Goal: Information Seeking & Learning: Learn about a topic

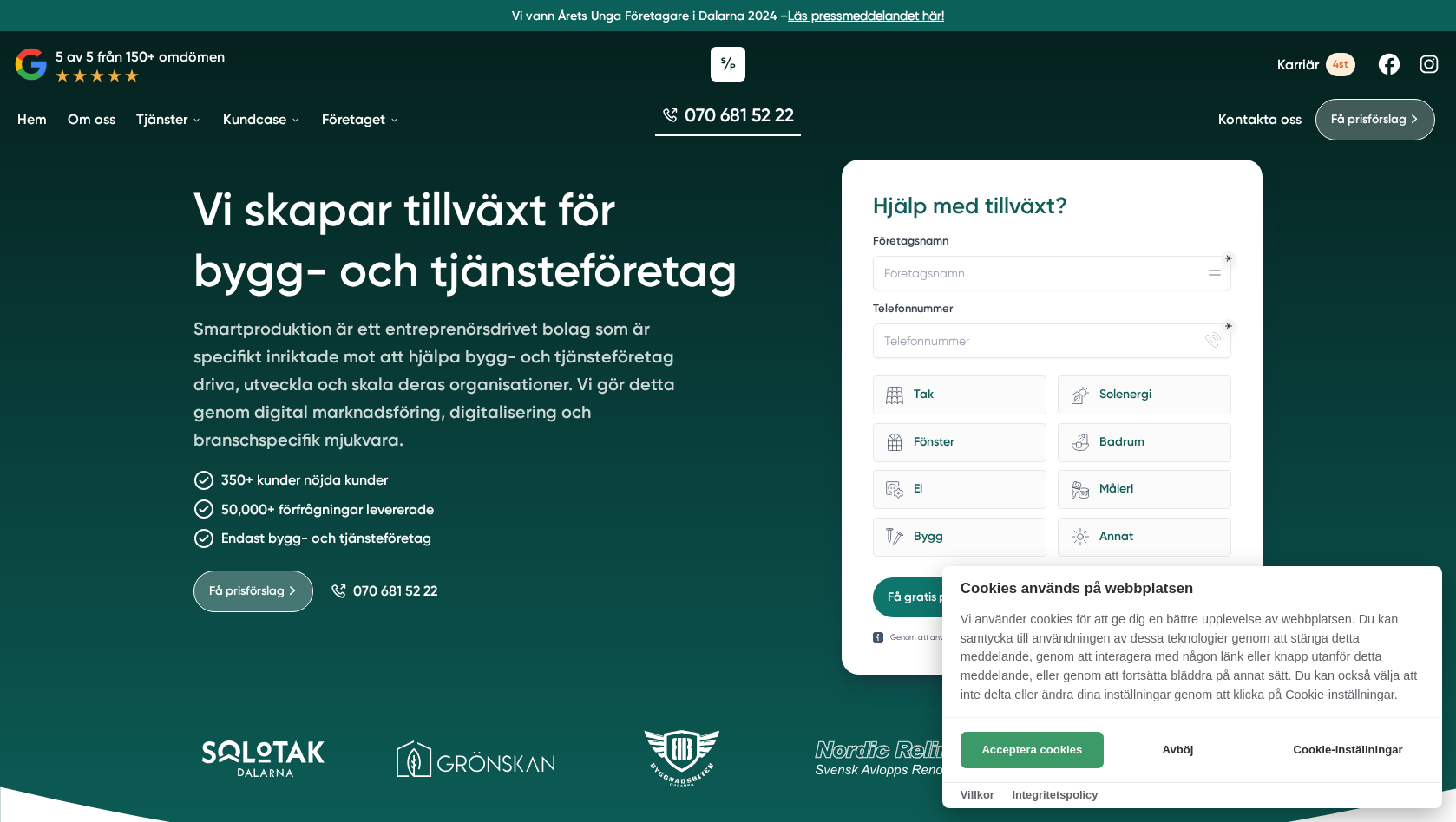
click at [1033, 746] on button "Acceptera cookies" at bounding box center [1031, 750] width 143 height 37
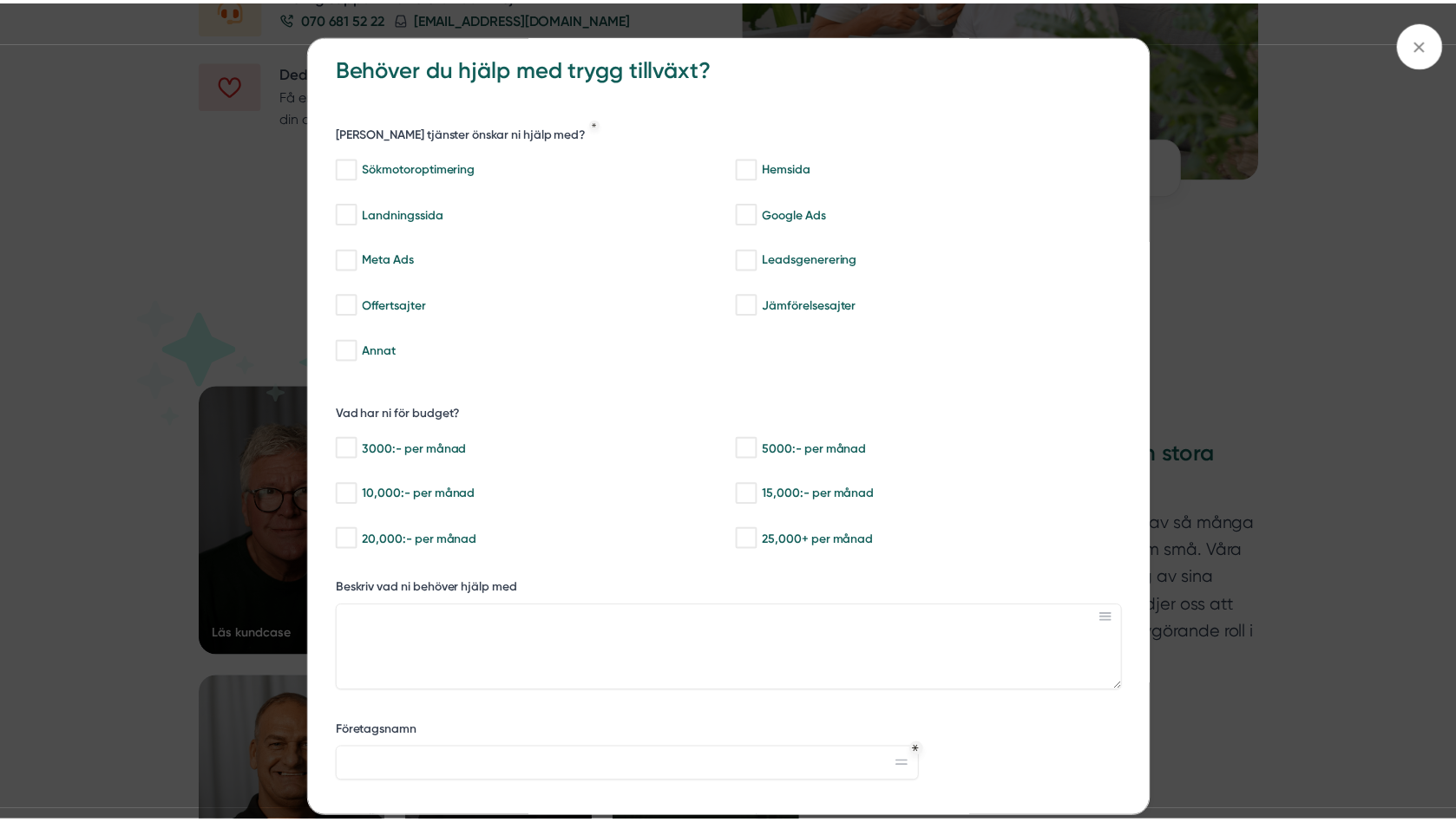
scroll to position [26, 0]
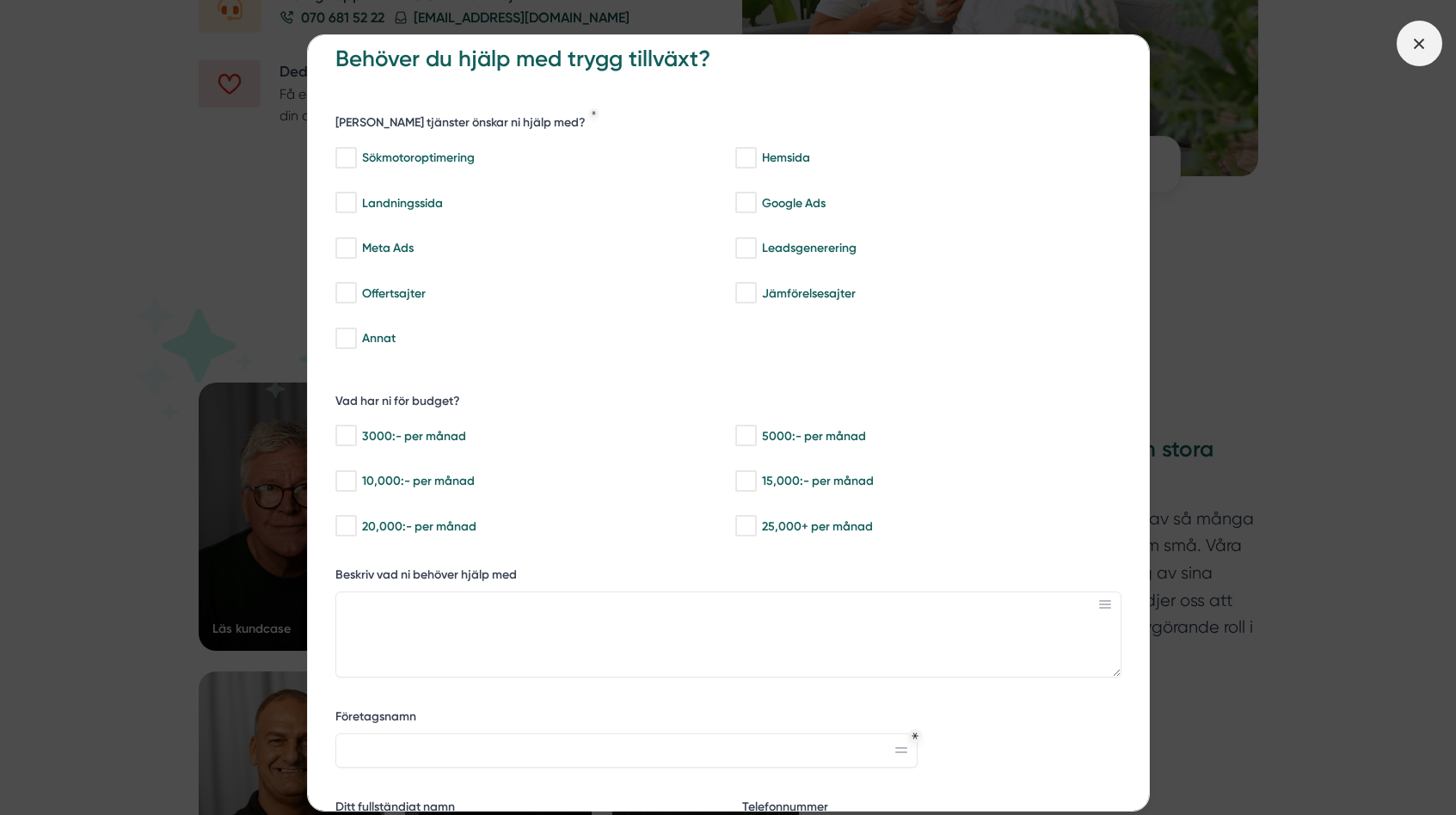
click at [1416, 39] on line at bounding box center [1420, 44] width 10 height 10
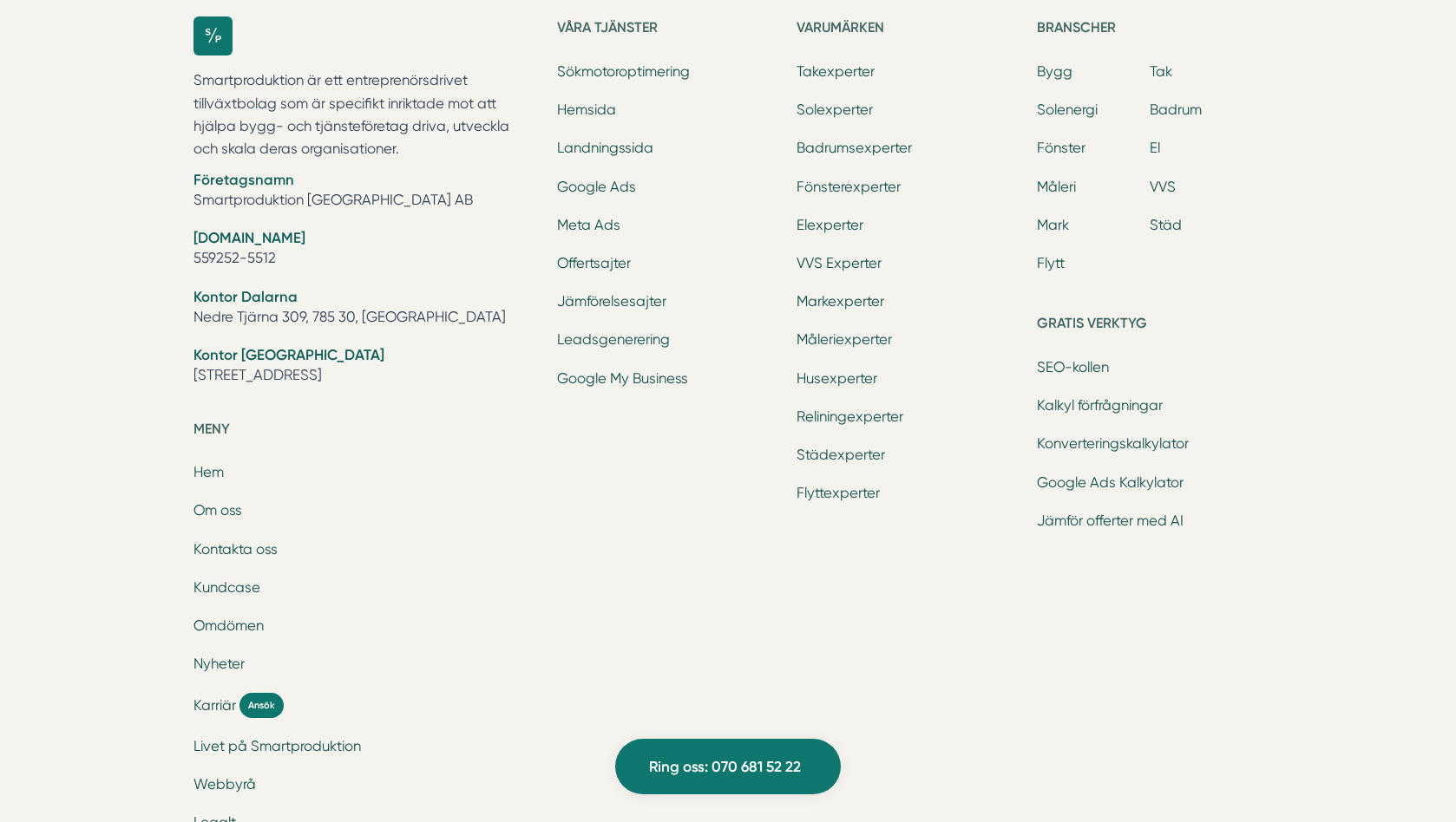
scroll to position [5597, 0]
drag, startPoint x: 327, startPoint y: 374, endPoint x: 196, endPoint y: 375, distance: 131.0
click at [195, 375] on li "Kontor [GEOGRAPHIC_DATA] [STREET_ADDRESS]" at bounding box center [365, 365] width 343 height 44
copy li "[STREET_ADDRESS],"
click at [244, 583] on link "Kundcase" at bounding box center [226, 584] width 66 height 16
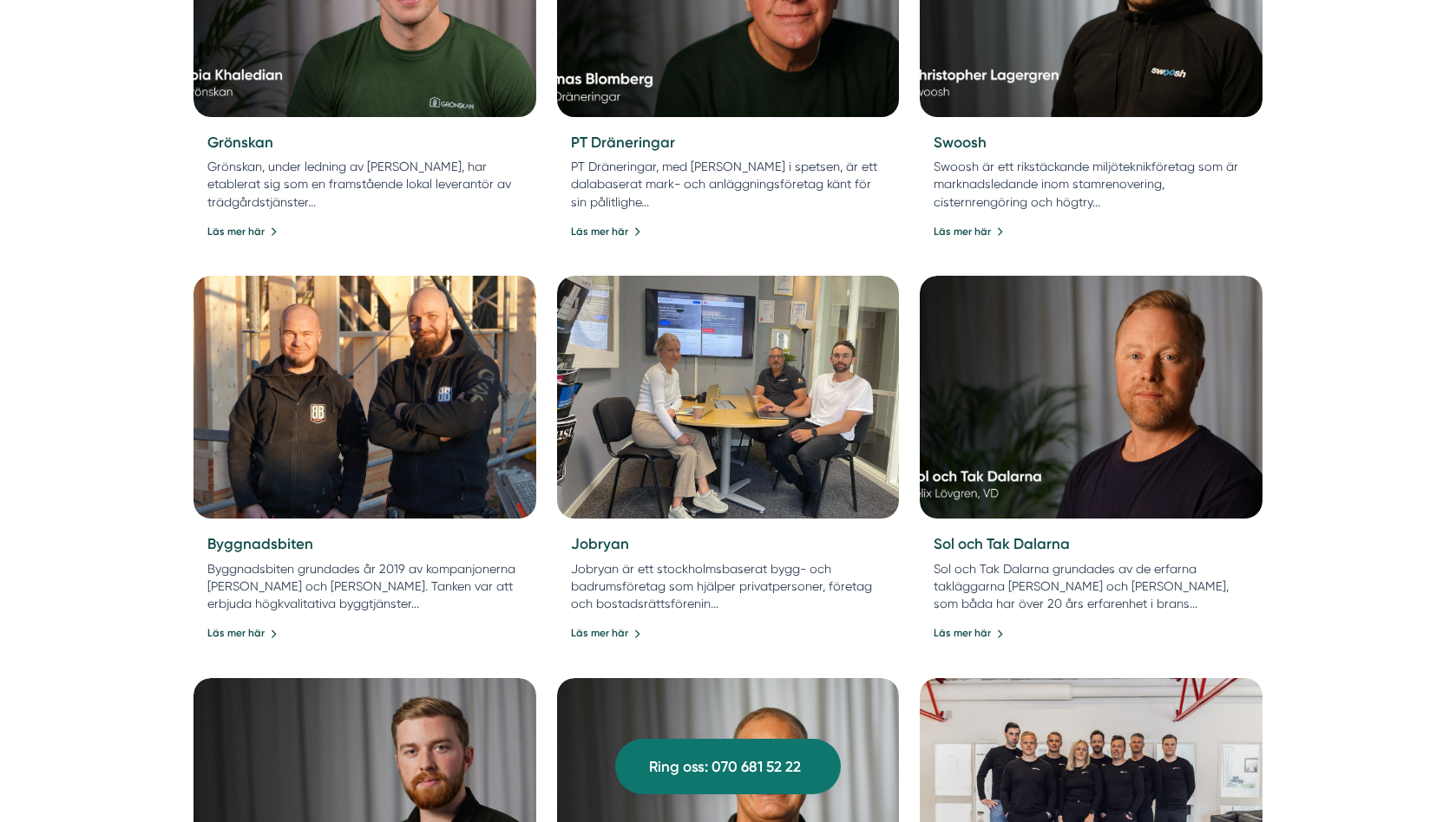
scroll to position [977, 0]
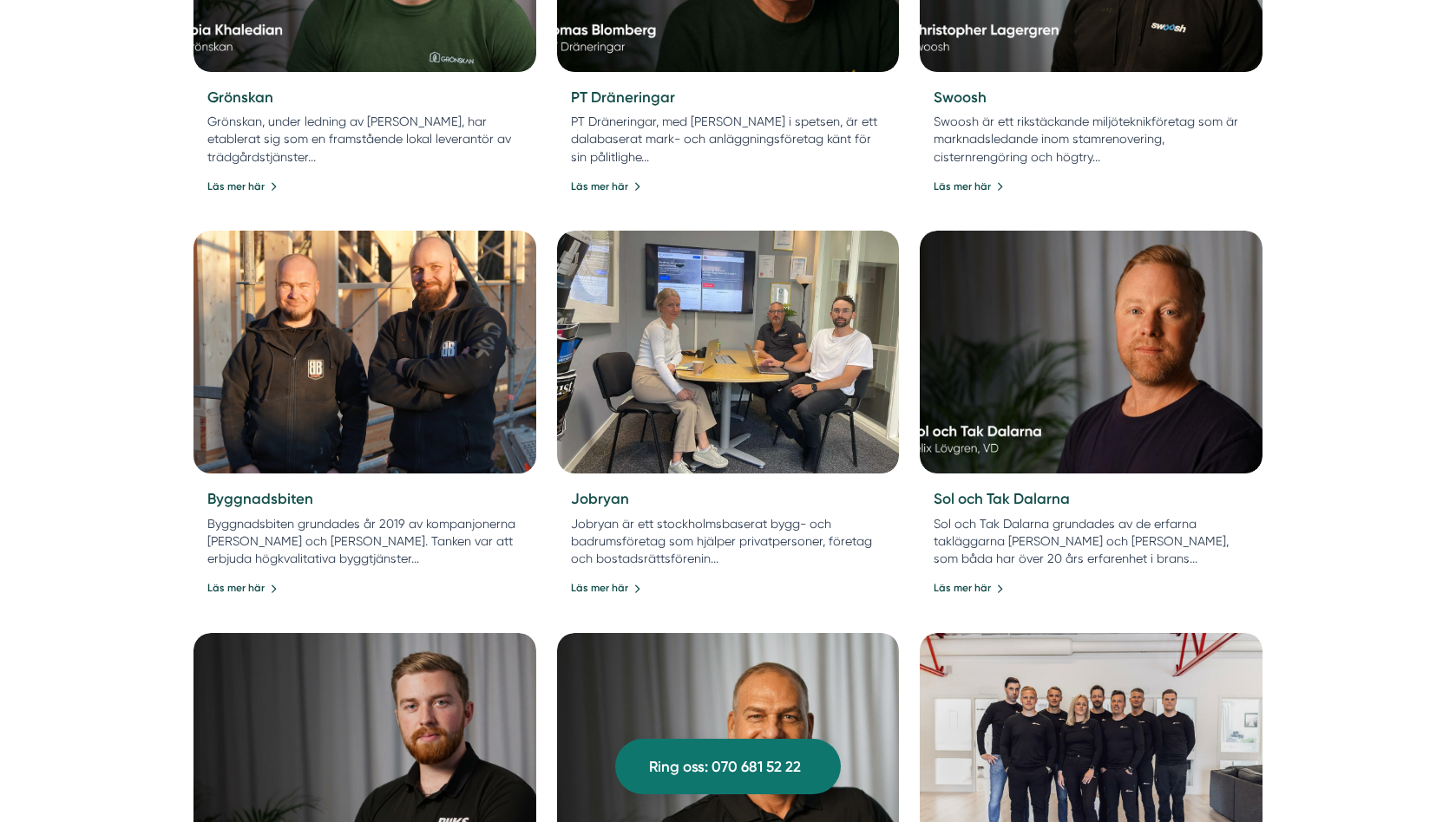
click at [408, 374] on img at bounding box center [364, 351] width 359 height 255
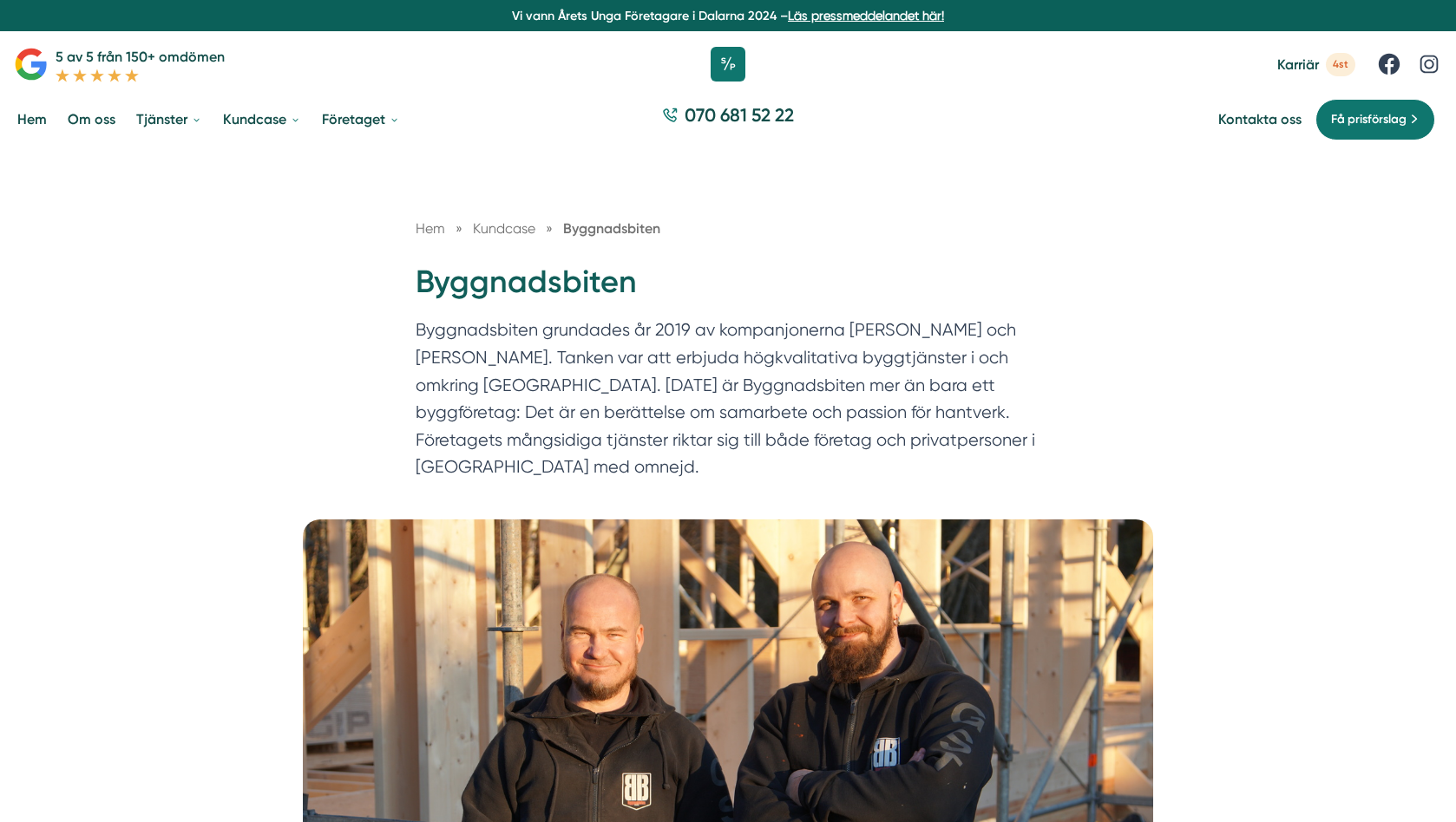
click at [39, 119] on link "Hem" at bounding box center [32, 119] width 37 height 44
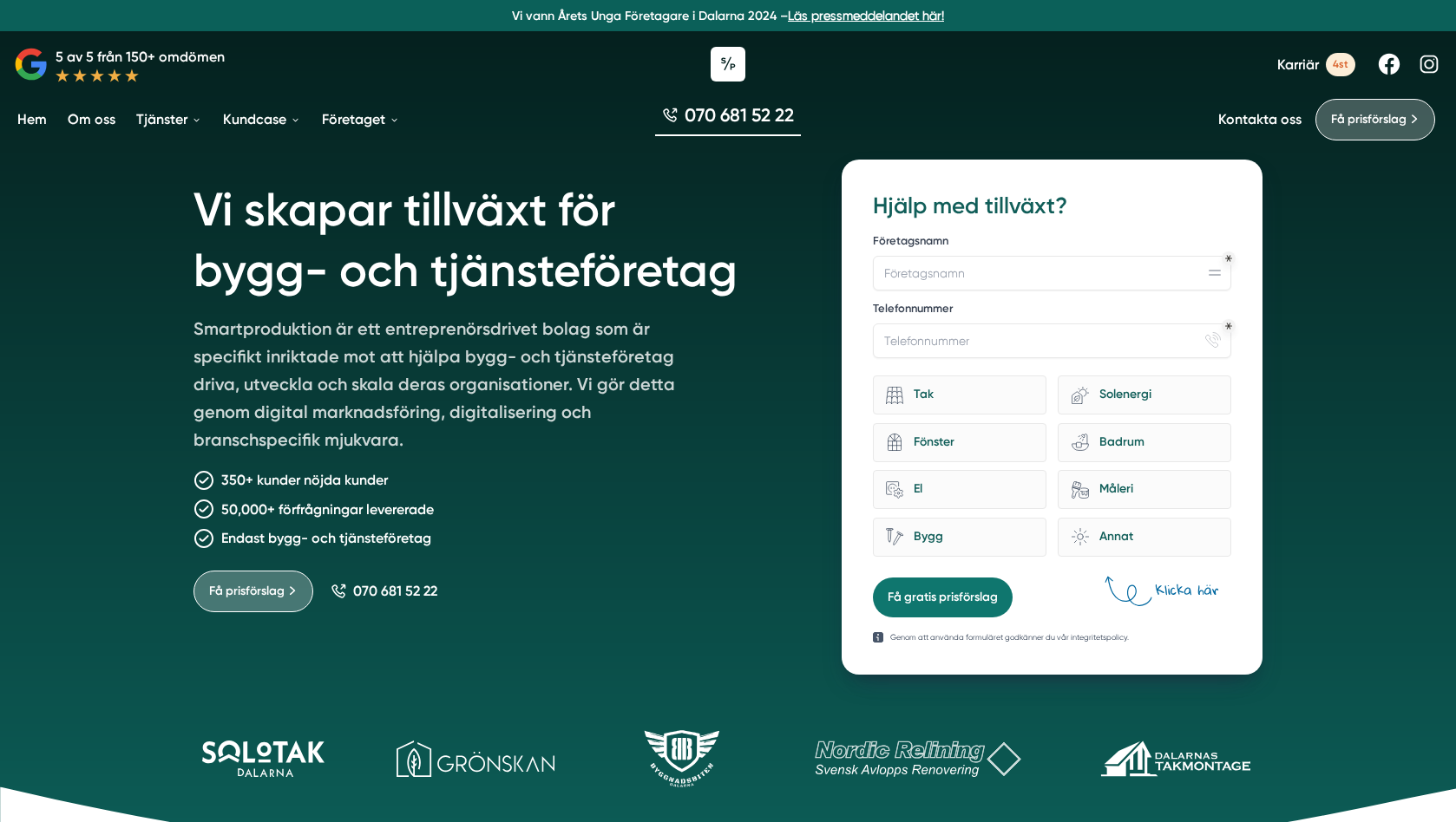
click at [103, 121] on link "Om oss" at bounding box center [91, 119] width 55 height 44
click at [45, 116] on link "Hem" at bounding box center [32, 119] width 37 height 44
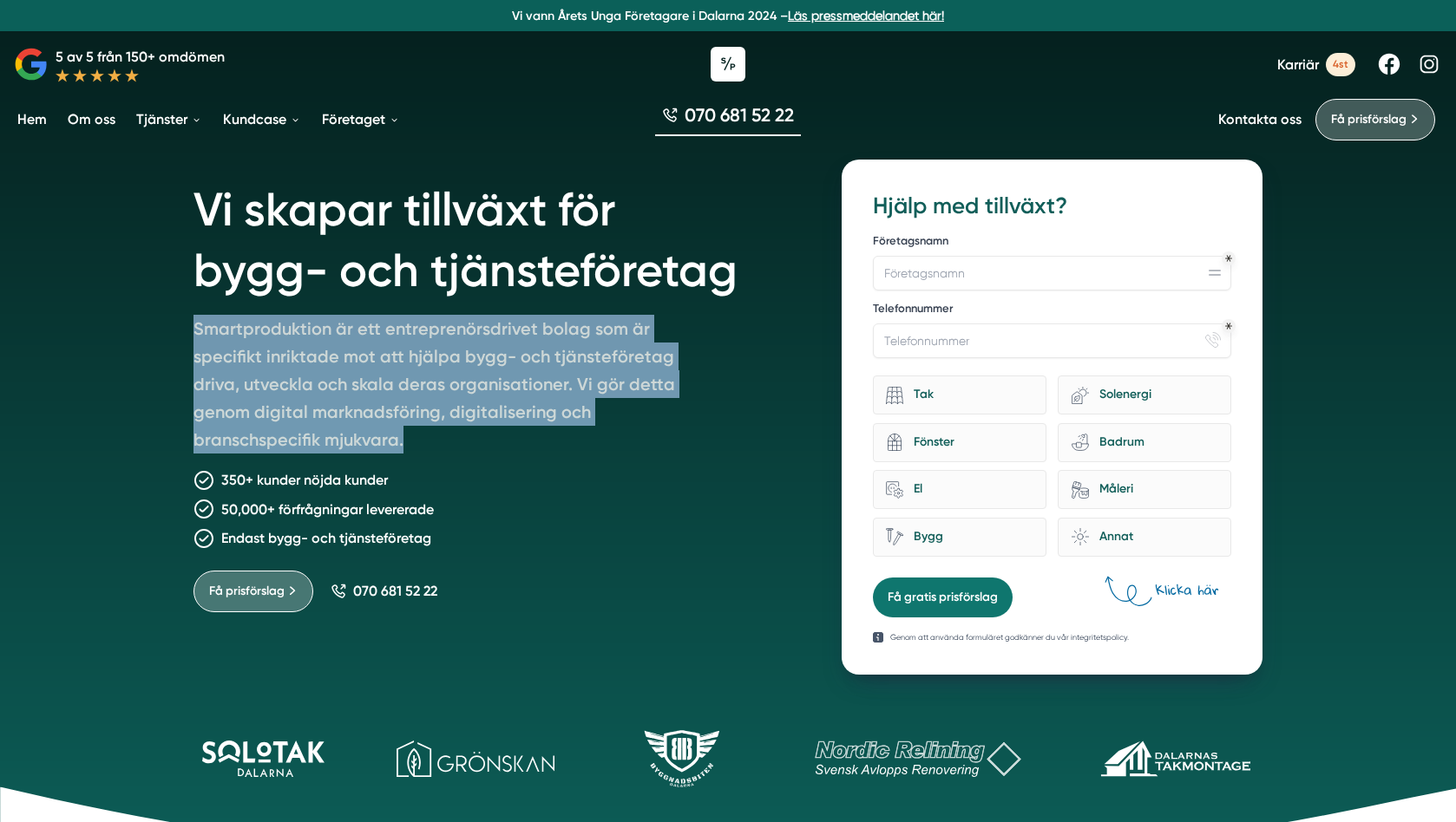
drag, startPoint x: 418, startPoint y: 437, endPoint x: 196, endPoint y: 328, distance: 247.3
click at [196, 328] on p "Smartproduktion är ett entreprenörsdrivet bolag som är specifikt inriktade mot …" at bounding box center [443, 387] width 500 height 145
copy p "Smartproduktion är ett entreprenörsdrivet bolag som är specifikt inriktade mot …"
